Goal: Information Seeking & Learning: Learn about a topic

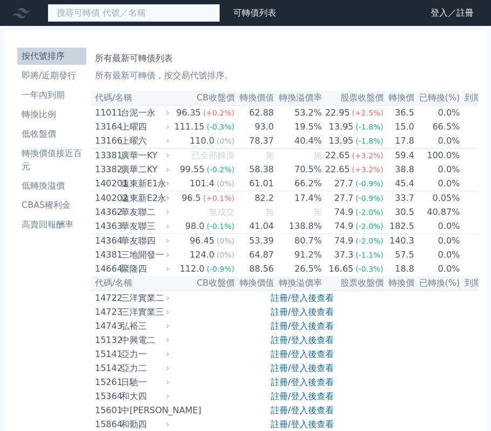
click at [162, 9] on input at bounding box center [133, 13] width 173 height 18
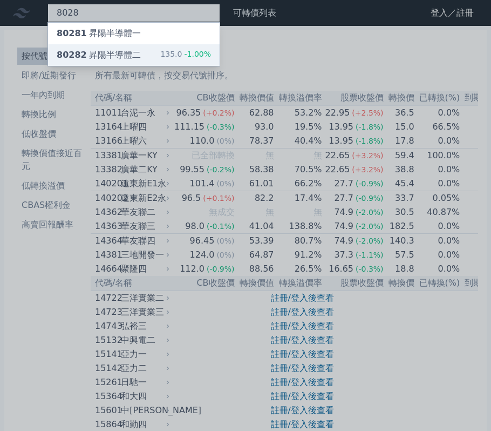
type input "8028"
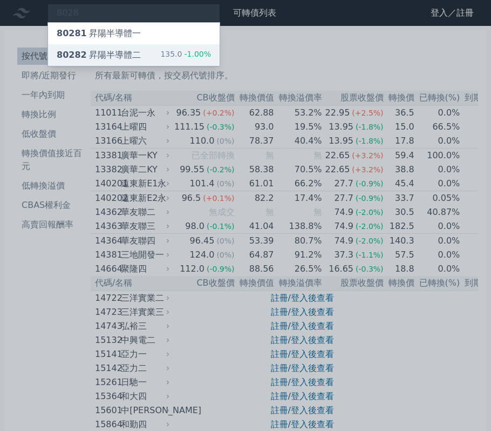
click at [147, 47] on div "80282 昇陽半導體二 135.0 -1.00%" at bounding box center [134, 55] width 172 height 22
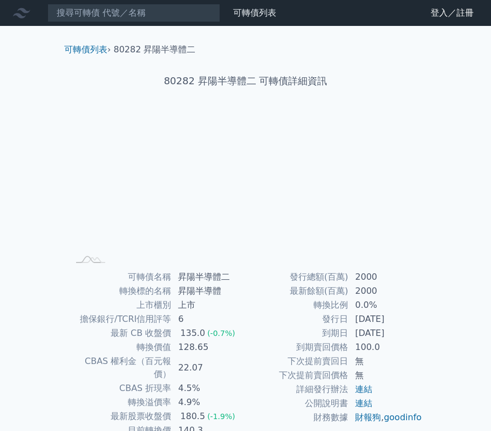
scroll to position [69, 0]
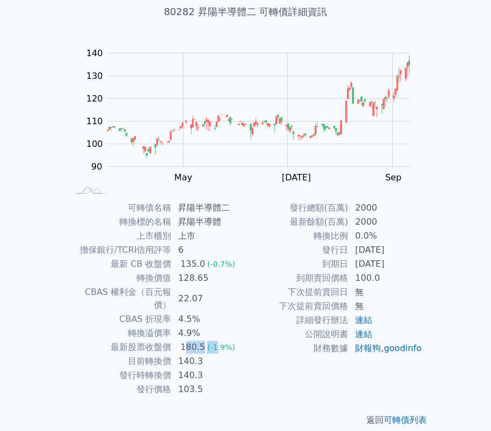
drag, startPoint x: 183, startPoint y: 334, endPoint x: 213, endPoint y: 337, distance: 30.3
click at [213, 340] on td "180.5 (-1.9%)" at bounding box center [209, 347] width 74 height 14
click at [235, 297] on td "22.07" at bounding box center [209, 298] width 74 height 27
drag, startPoint x: 120, startPoint y: 347, endPoint x: 198, endPoint y: 362, distance: 79.2
click at [198, 362] on tbody "可轉債名稱 昇陽半導體二 轉換標的名稱 昇陽半導體 上市櫃別 上市 擔保銀行/TCRI信用評等 6 最新 CB 收盤價 135.0 (-0.7%) 轉換價值 …" at bounding box center [157, 298] width 177 height 195
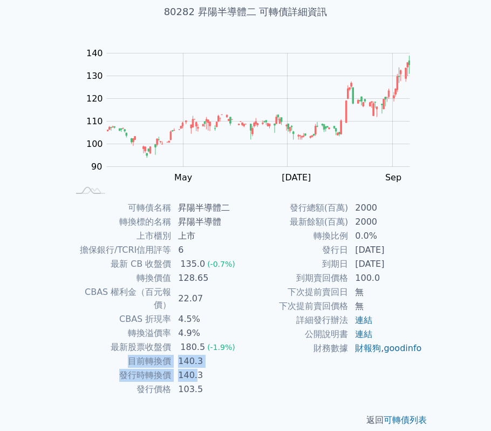
scroll to position [0, 0]
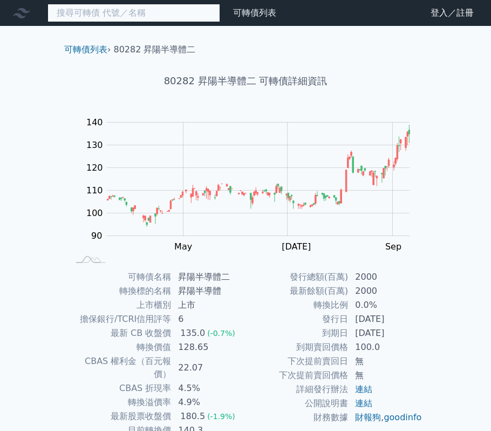
click at [120, 18] on input at bounding box center [133, 13] width 173 height 18
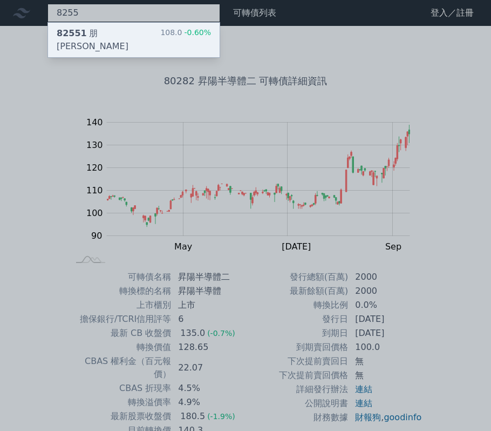
type input "8255"
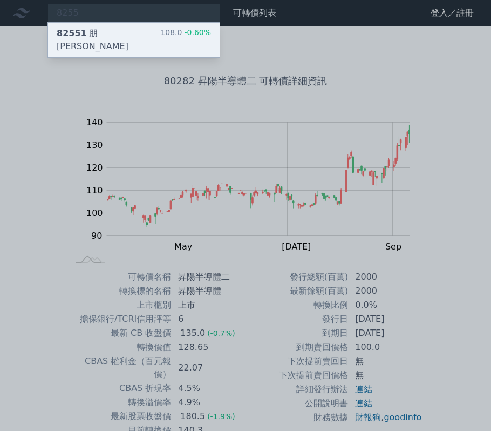
click at [98, 33] on div "82551 朋[PERSON_NAME]" at bounding box center [109, 40] width 104 height 26
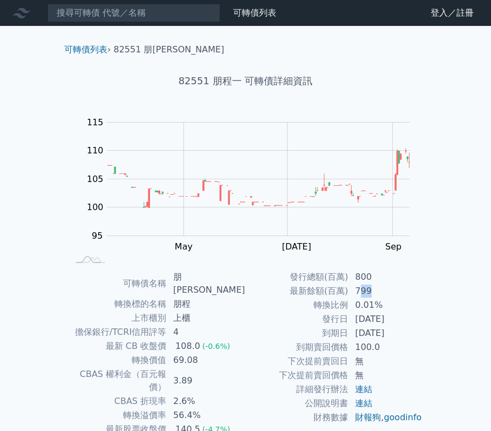
drag, startPoint x: 375, startPoint y: 293, endPoint x: 359, endPoint y: 291, distance: 15.8
click at [359, 291] on td "799" at bounding box center [386, 291] width 74 height 14
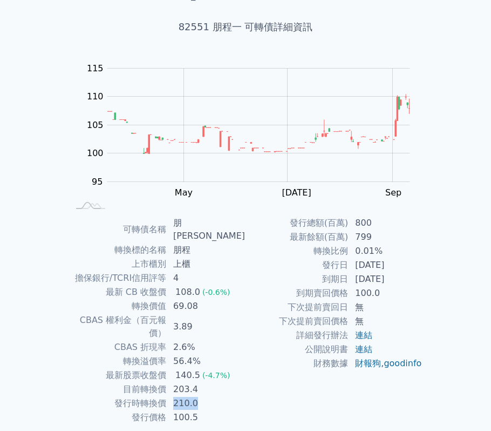
drag, startPoint x: 208, startPoint y: 372, endPoint x: 177, endPoint y: 382, distance: 32.6
click at [177, 396] on td "210.0" at bounding box center [206, 403] width 79 height 14
